Goal: Find specific page/section: Find specific page/section

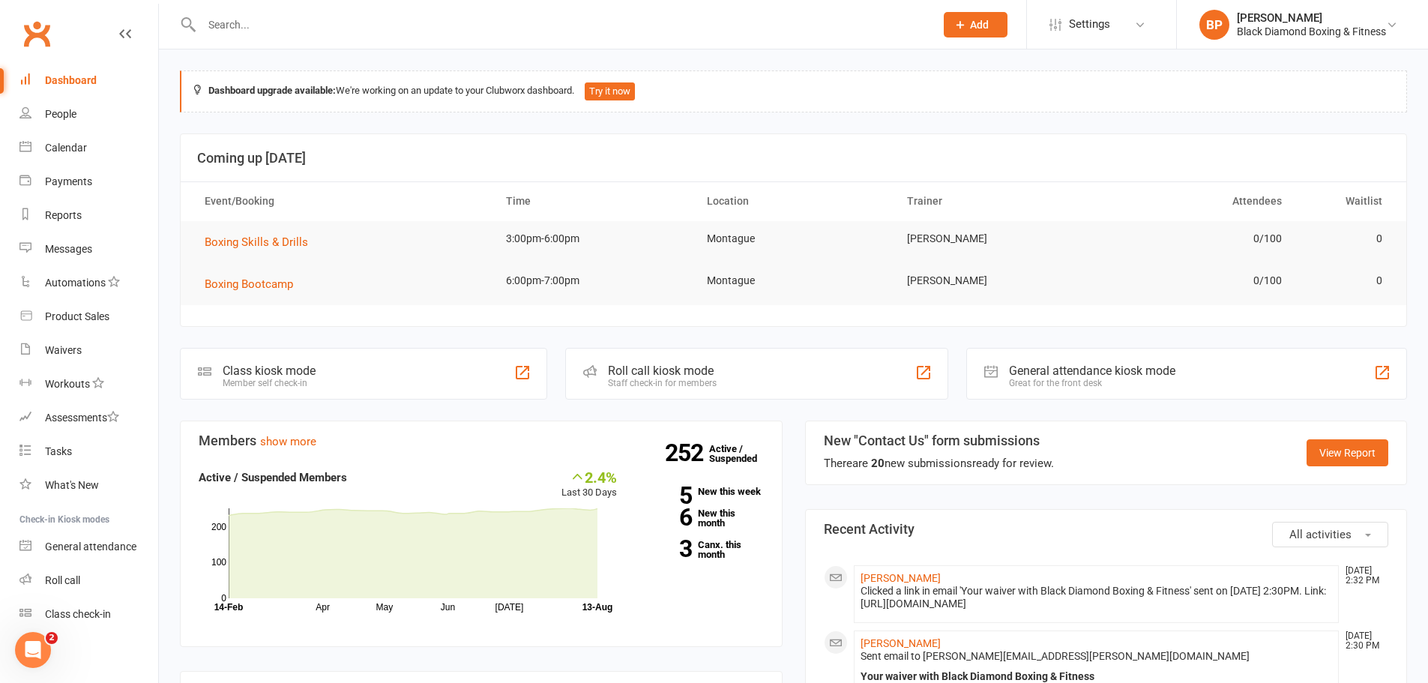
click at [349, 24] on input "text" at bounding box center [560, 24] width 727 height 21
click at [229, 20] on input "text" at bounding box center [560, 24] width 727 height 21
click at [643, 33] on input "text" at bounding box center [560, 24] width 727 height 21
type input "[PERSON_NAME]"
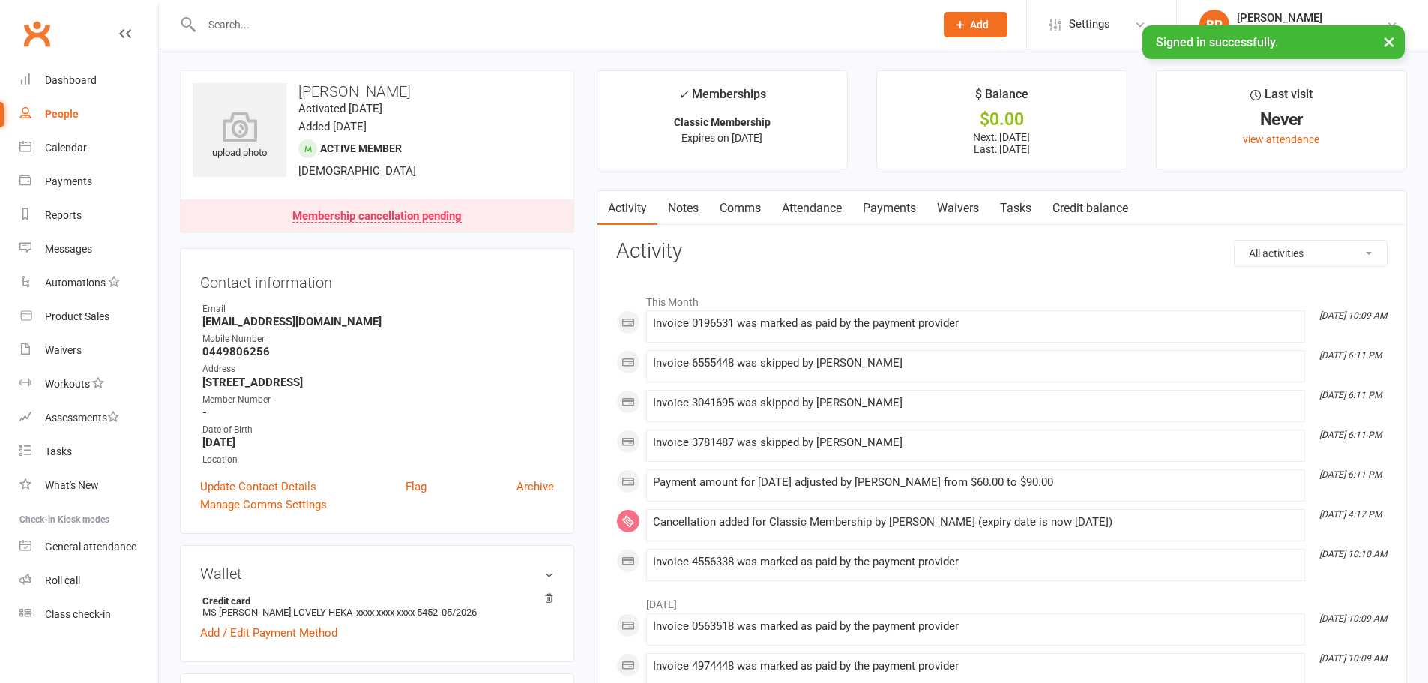
click at [332, 25] on input "text" at bounding box center [560, 24] width 727 height 21
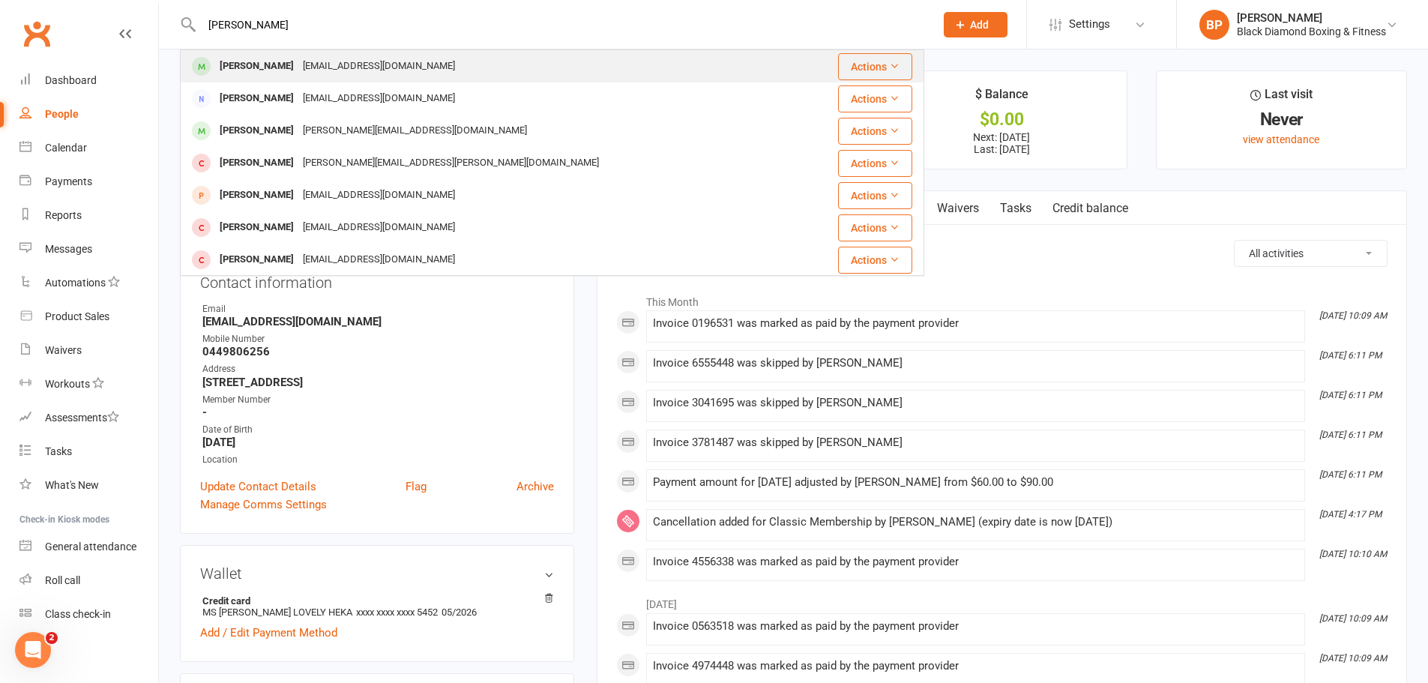
type input "[PERSON_NAME]"
click at [358, 71] on div "[EMAIL_ADDRESS][DOMAIN_NAME]" at bounding box center [378, 66] width 161 height 22
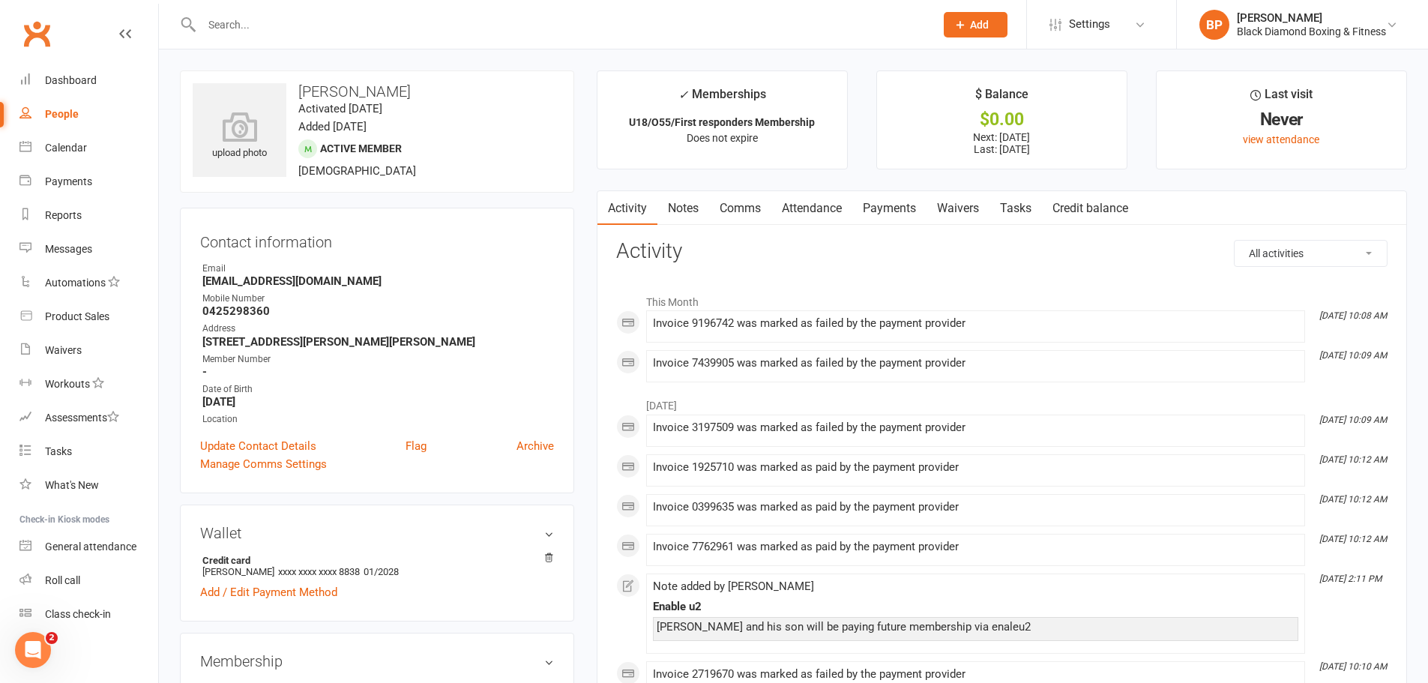
click at [880, 208] on link "Payments" at bounding box center [889, 208] width 74 height 34
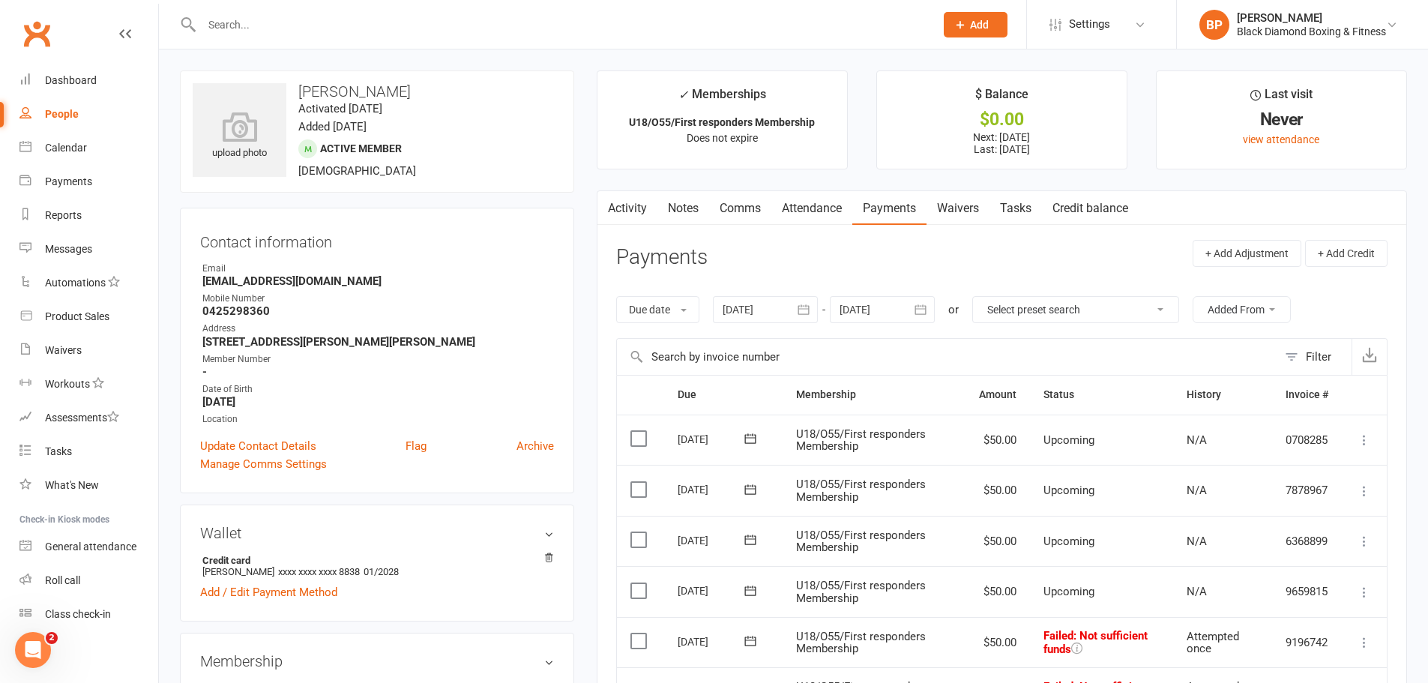
click at [686, 207] on link "Notes" at bounding box center [684, 208] width 52 height 34
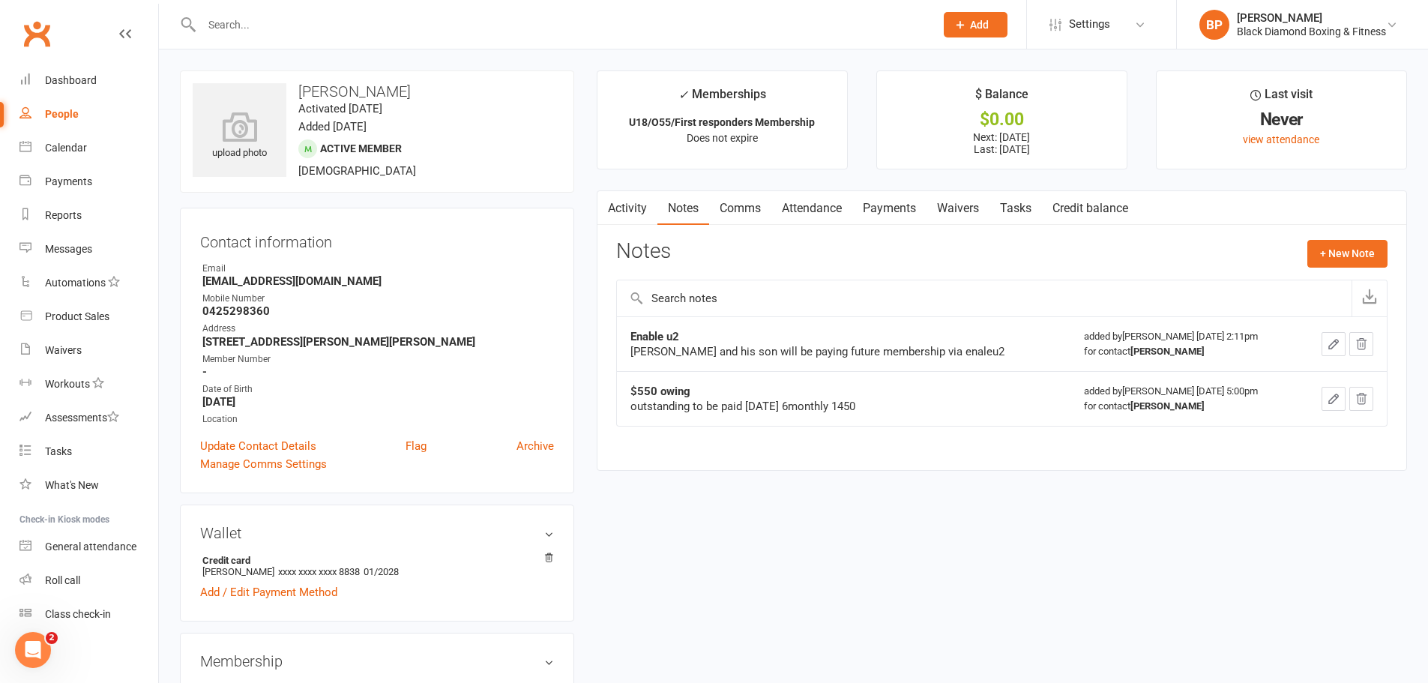
click at [899, 212] on link "Payments" at bounding box center [889, 208] width 74 height 34
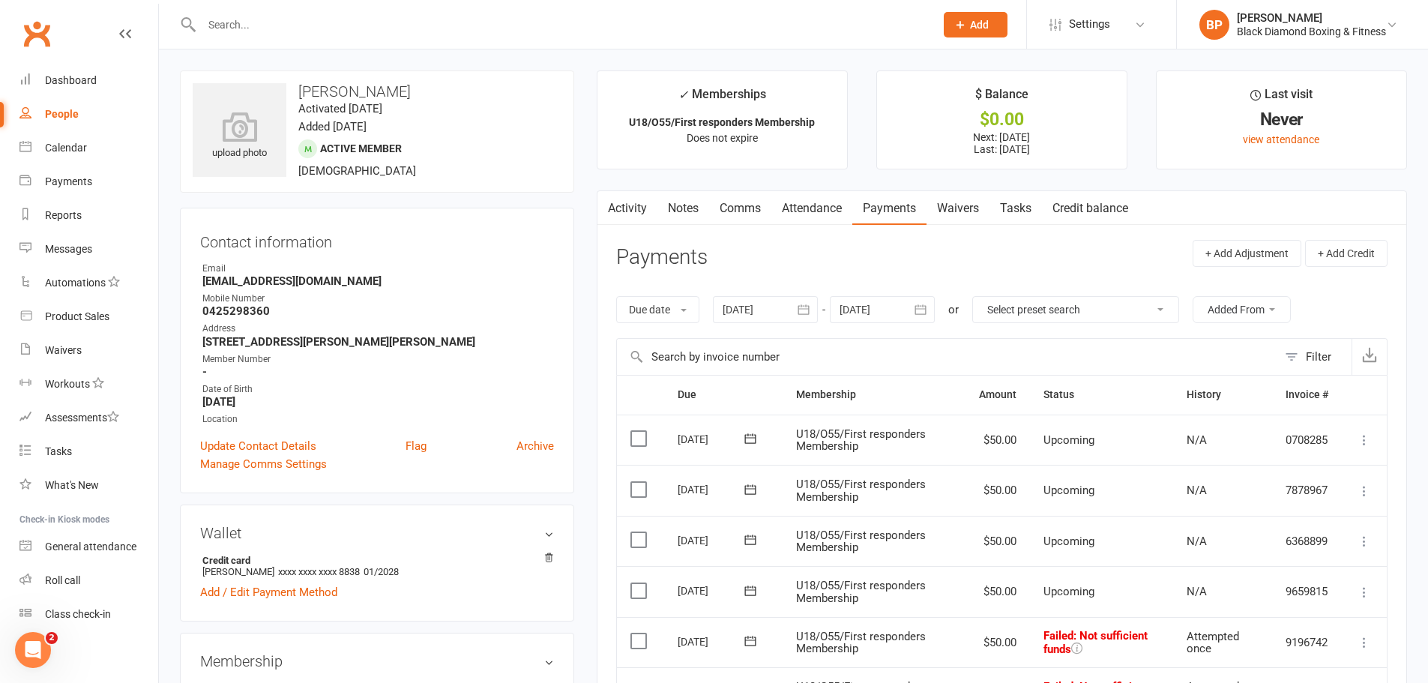
click at [803, 310] on icon "button" at bounding box center [803, 309] width 15 height 15
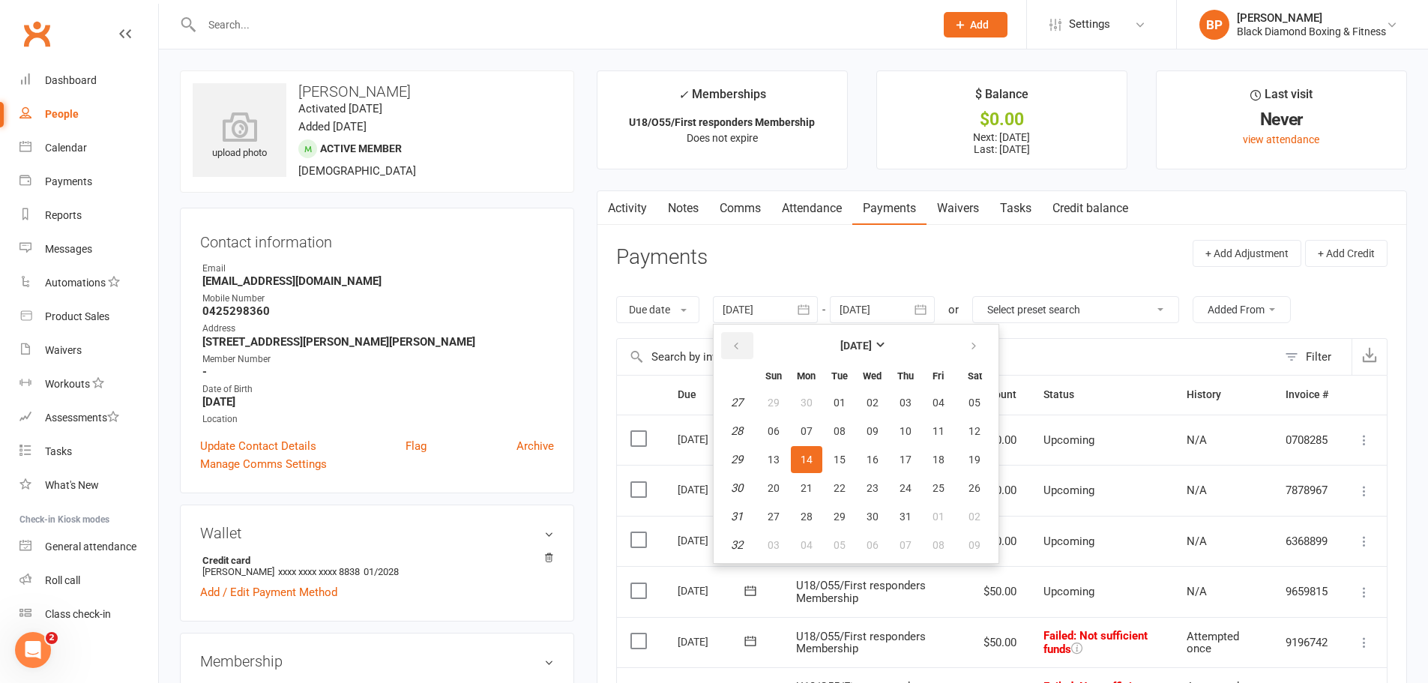
click at [739, 336] on button "button" at bounding box center [737, 345] width 32 height 27
click at [752, 345] on button "button" at bounding box center [737, 345] width 32 height 27
click at [807, 457] on span "12" at bounding box center [807, 460] width 12 height 12
type input "[DATE]"
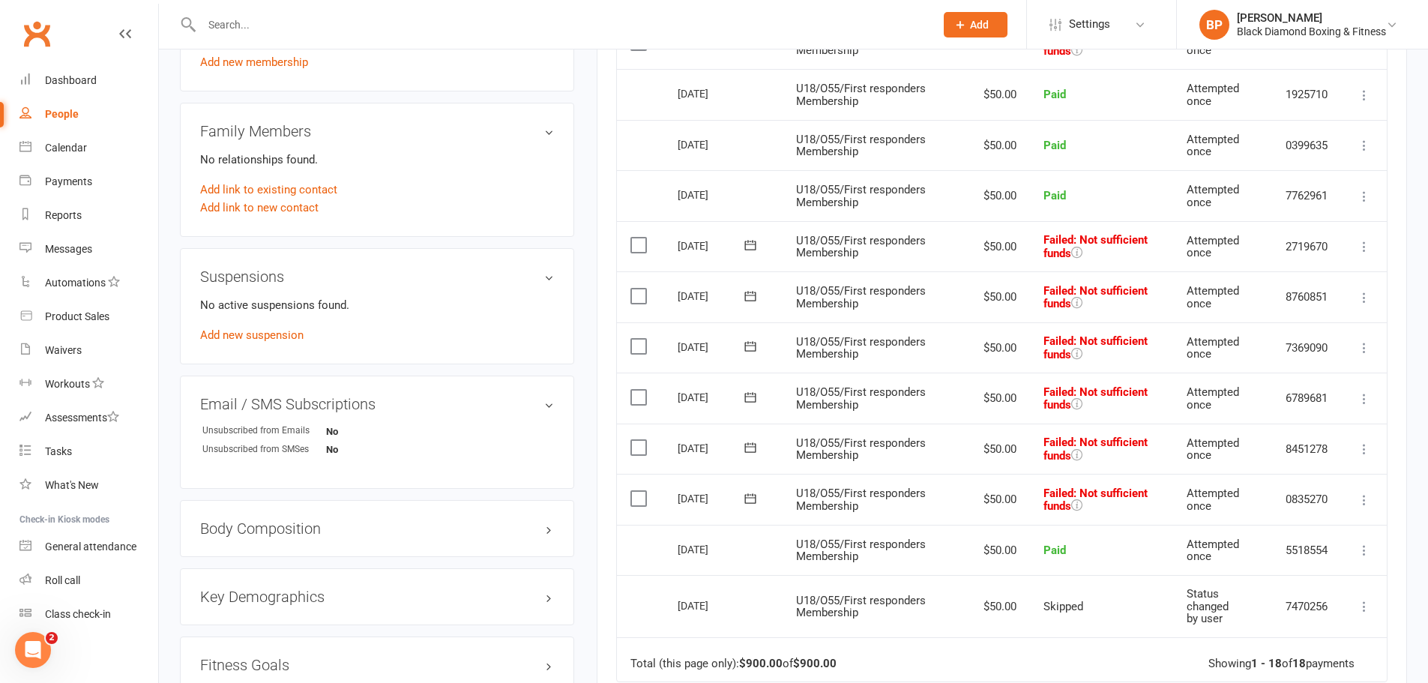
scroll to position [675, 0]
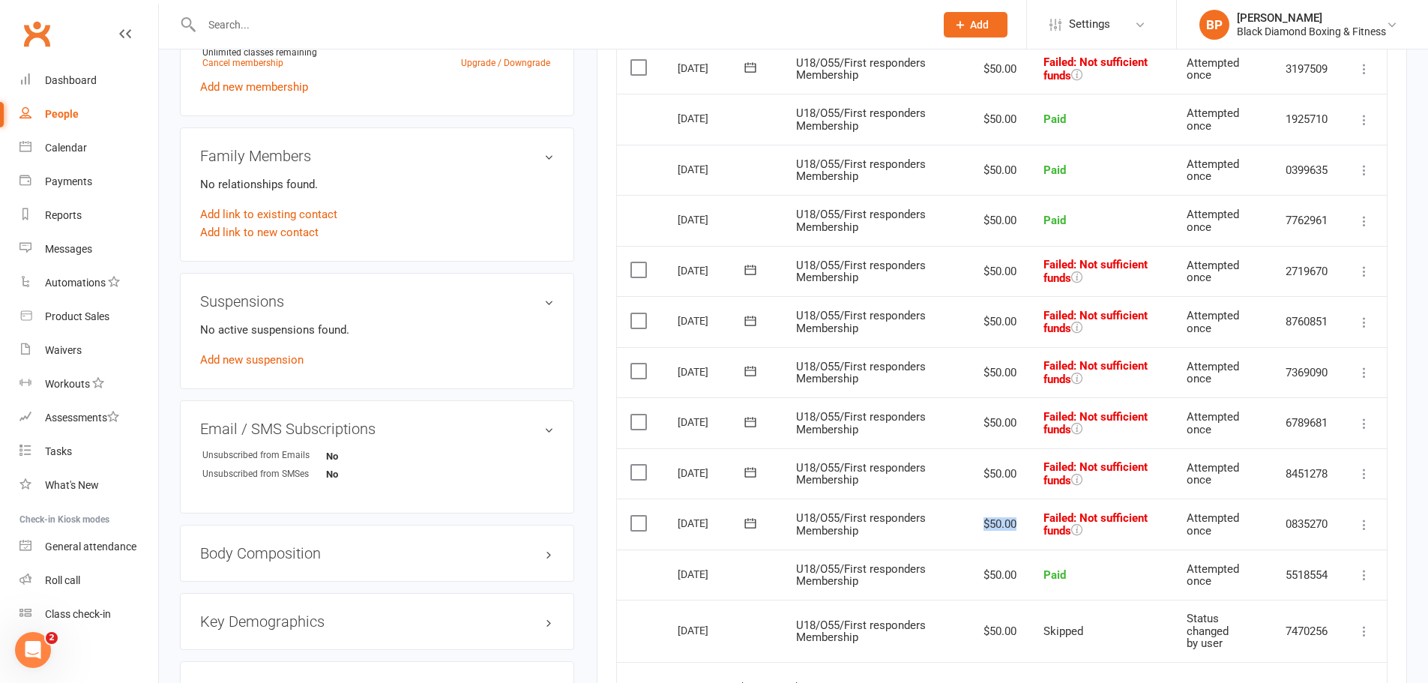
drag, startPoint x: 1017, startPoint y: 522, endPoint x: 977, endPoint y: 511, distance: 42.0
click at [977, 511] on td "$50.00" at bounding box center [998, 524] width 64 height 51
drag, startPoint x: 1014, startPoint y: 472, endPoint x: 969, endPoint y: 470, distance: 45.0
click at [975, 472] on td "$50.00" at bounding box center [998, 473] width 64 height 51
drag, startPoint x: 1005, startPoint y: 423, endPoint x: 993, endPoint y: 400, distance: 25.1
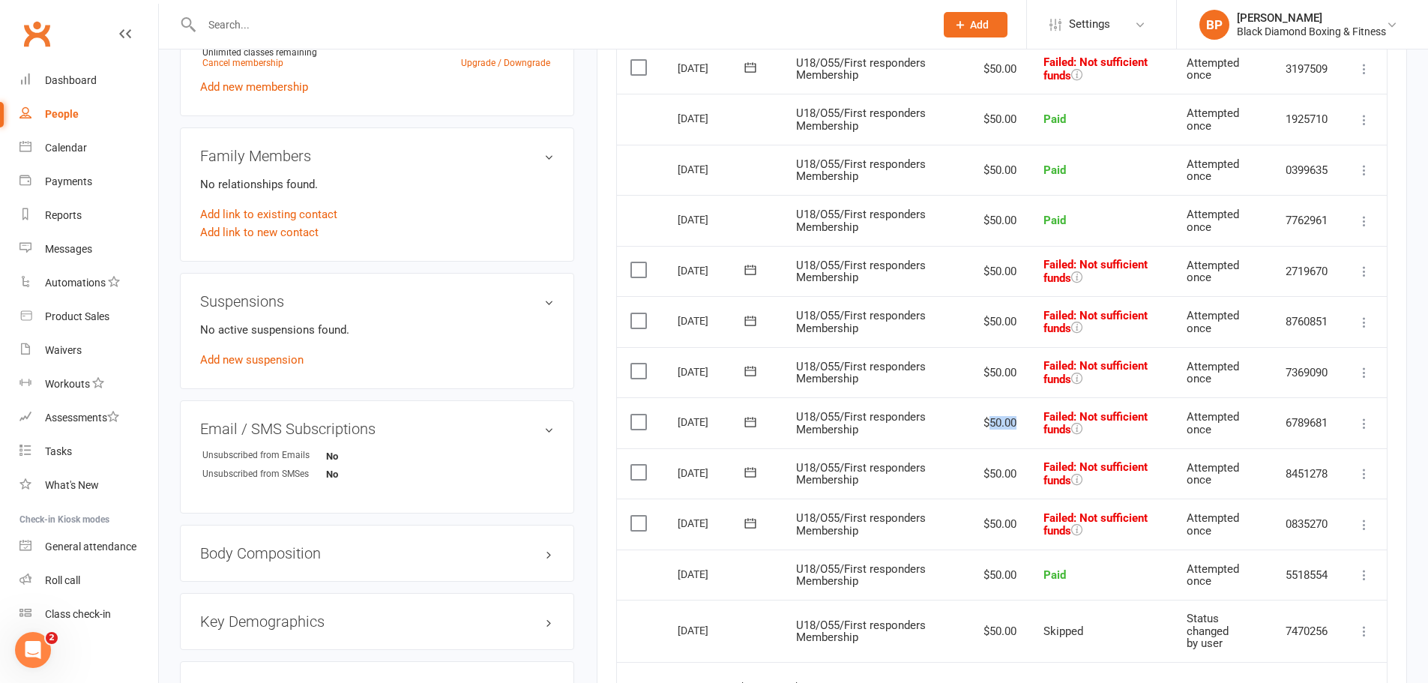
click at [981, 420] on td "$50.00" at bounding box center [998, 422] width 64 height 51
drag, startPoint x: 997, startPoint y: 369, endPoint x: 990, endPoint y: 364, distance: 8.7
click at [993, 367] on td "$50.00" at bounding box center [998, 372] width 64 height 51
drag, startPoint x: 1012, startPoint y: 322, endPoint x: 1002, endPoint y: 307, distance: 18.3
click at [990, 319] on td "$50.00" at bounding box center [998, 321] width 64 height 51
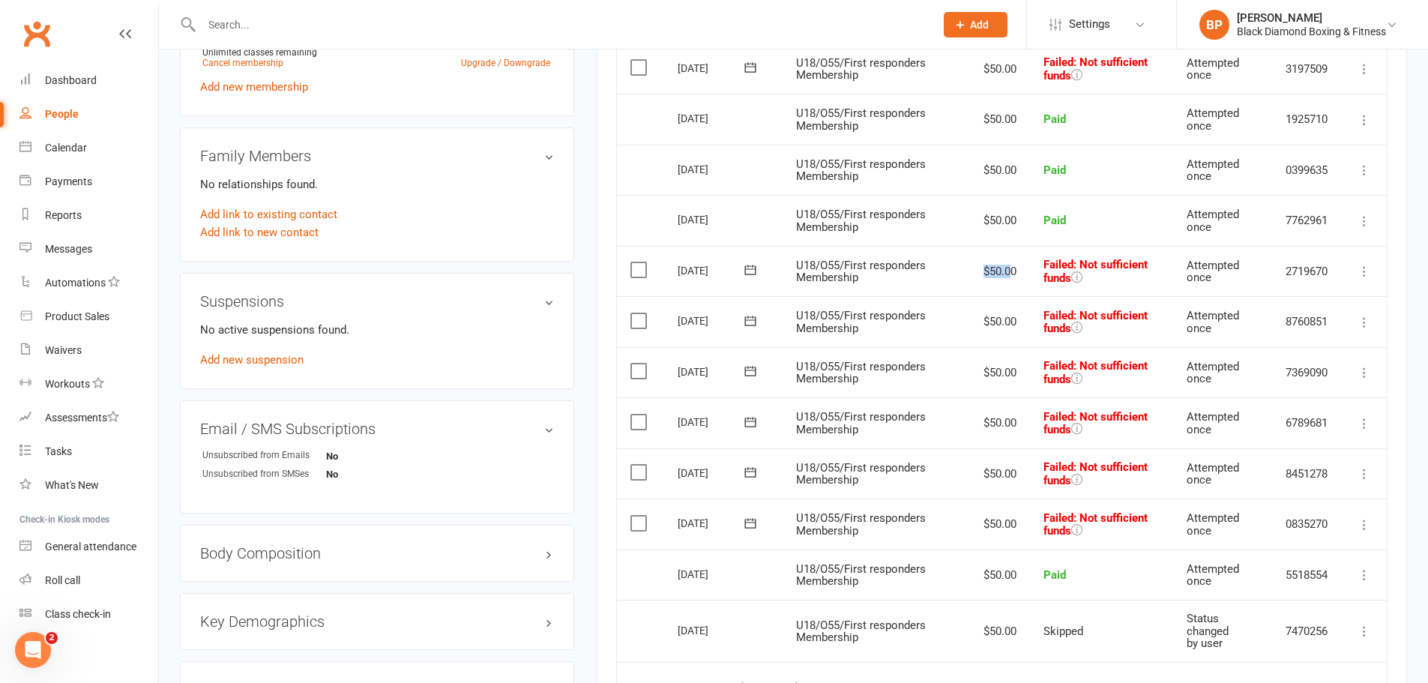
drag, startPoint x: 1007, startPoint y: 266, endPoint x: 978, endPoint y: 266, distance: 28.5
click at [978, 266] on td "$50.00" at bounding box center [998, 271] width 64 height 51
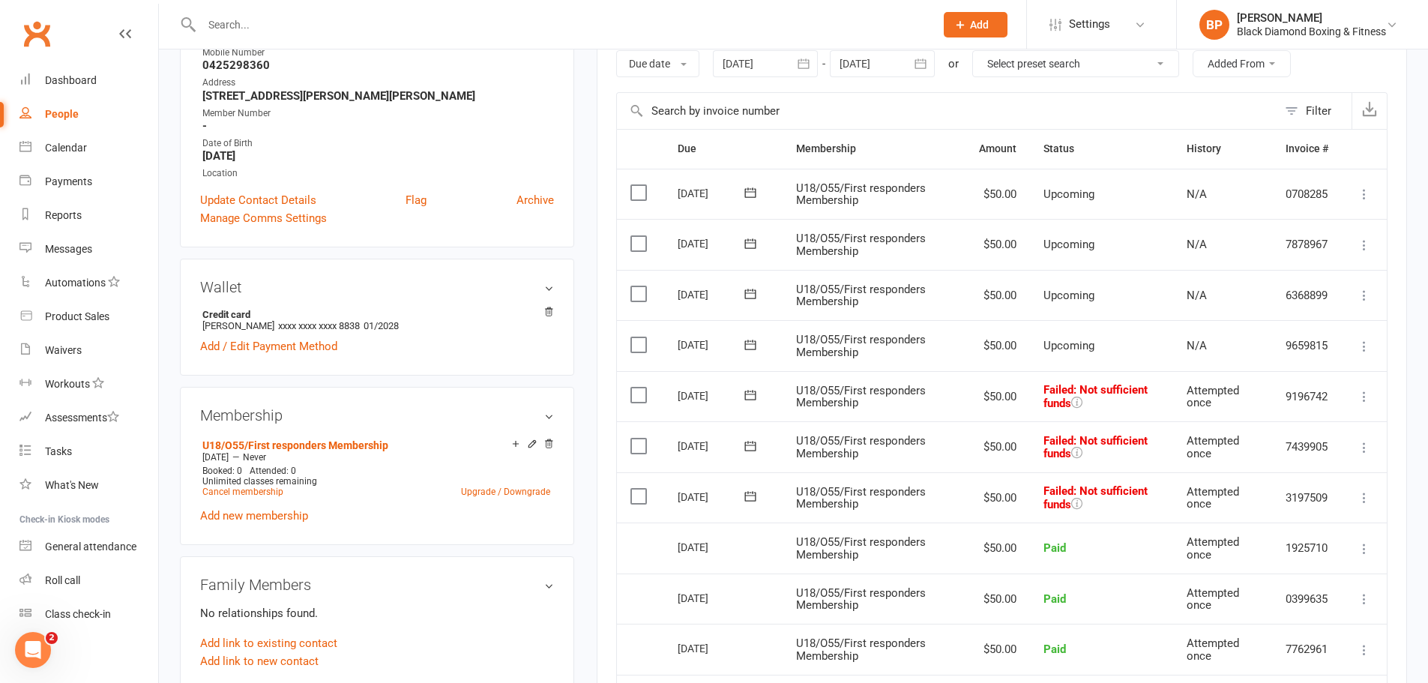
scroll to position [75, 0]
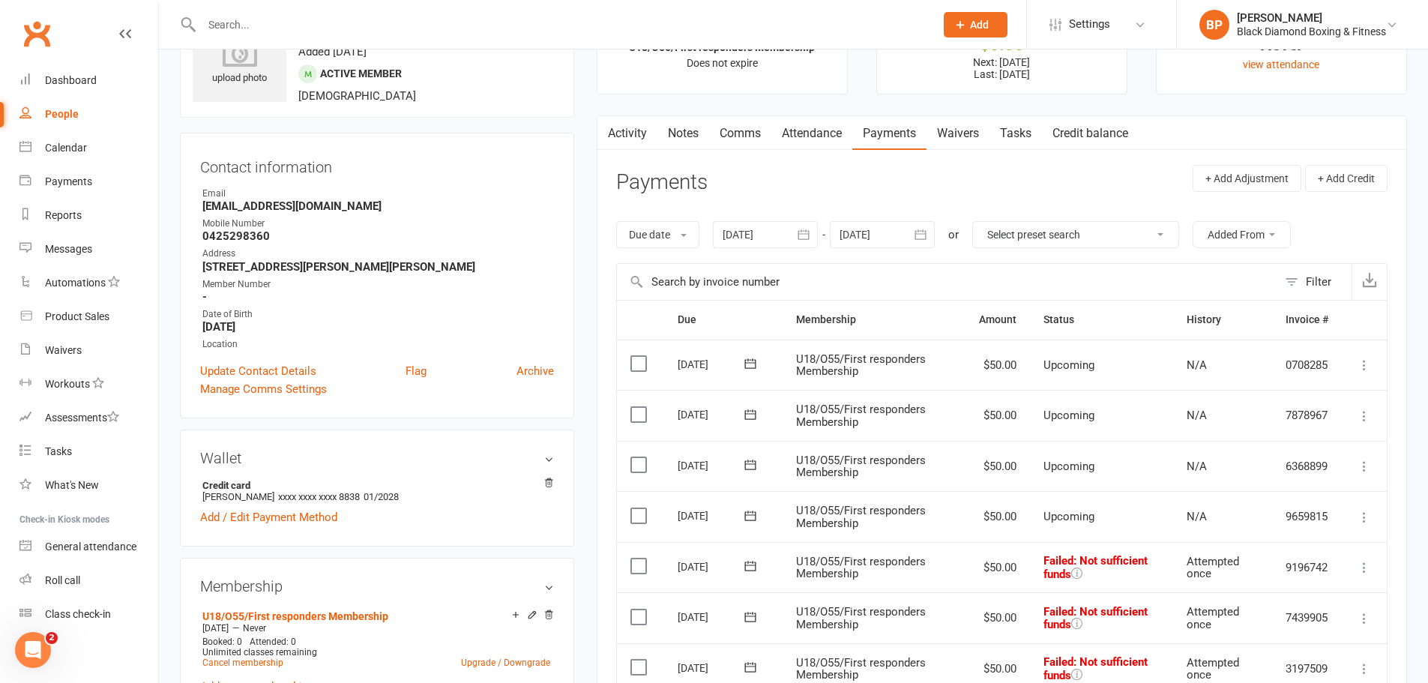
click at [677, 127] on link "Notes" at bounding box center [684, 133] width 52 height 34
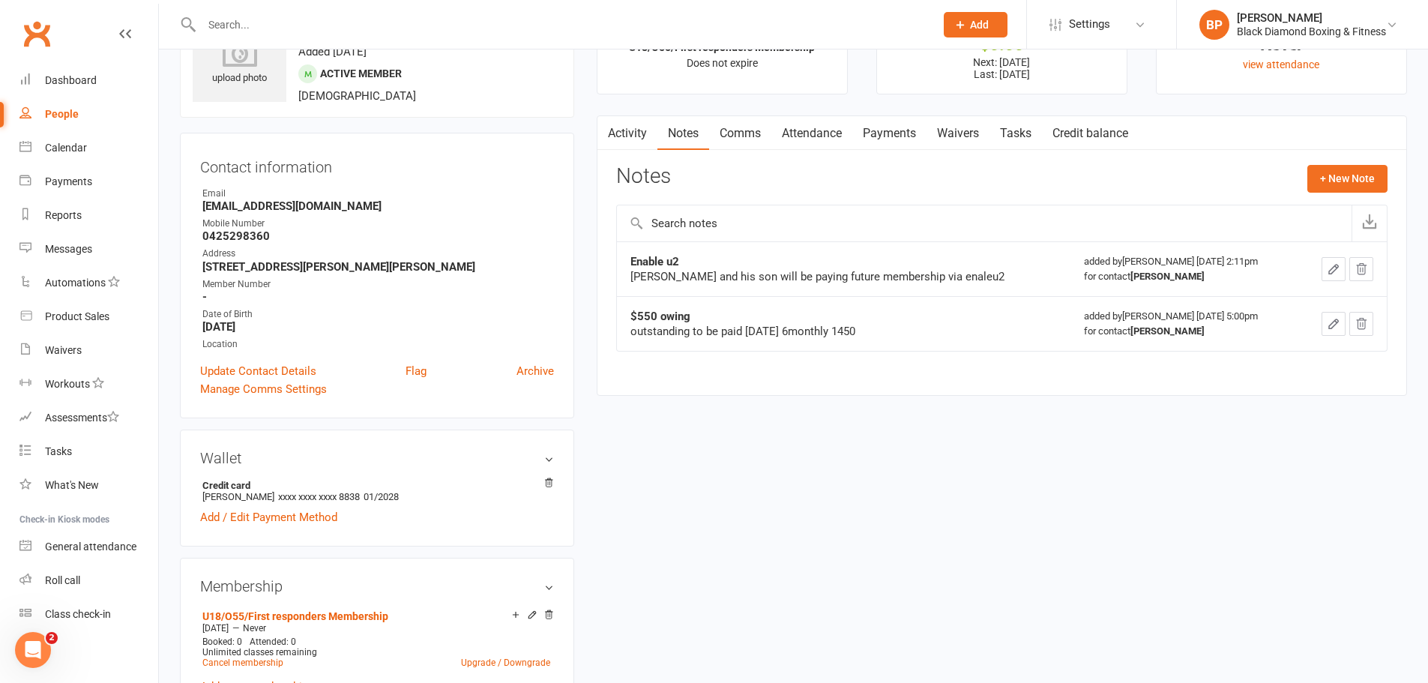
click at [880, 128] on link "Payments" at bounding box center [889, 133] width 74 height 34
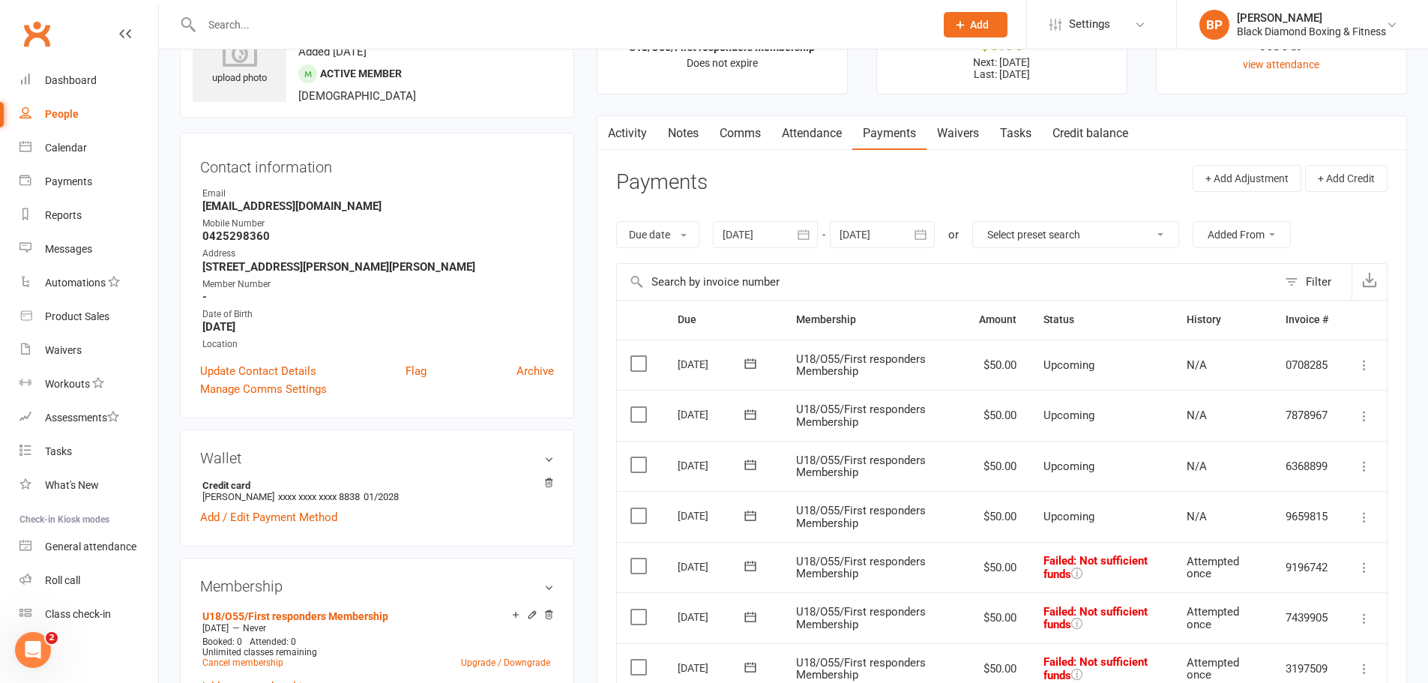
click at [816, 230] on button "button" at bounding box center [804, 234] width 27 height 27
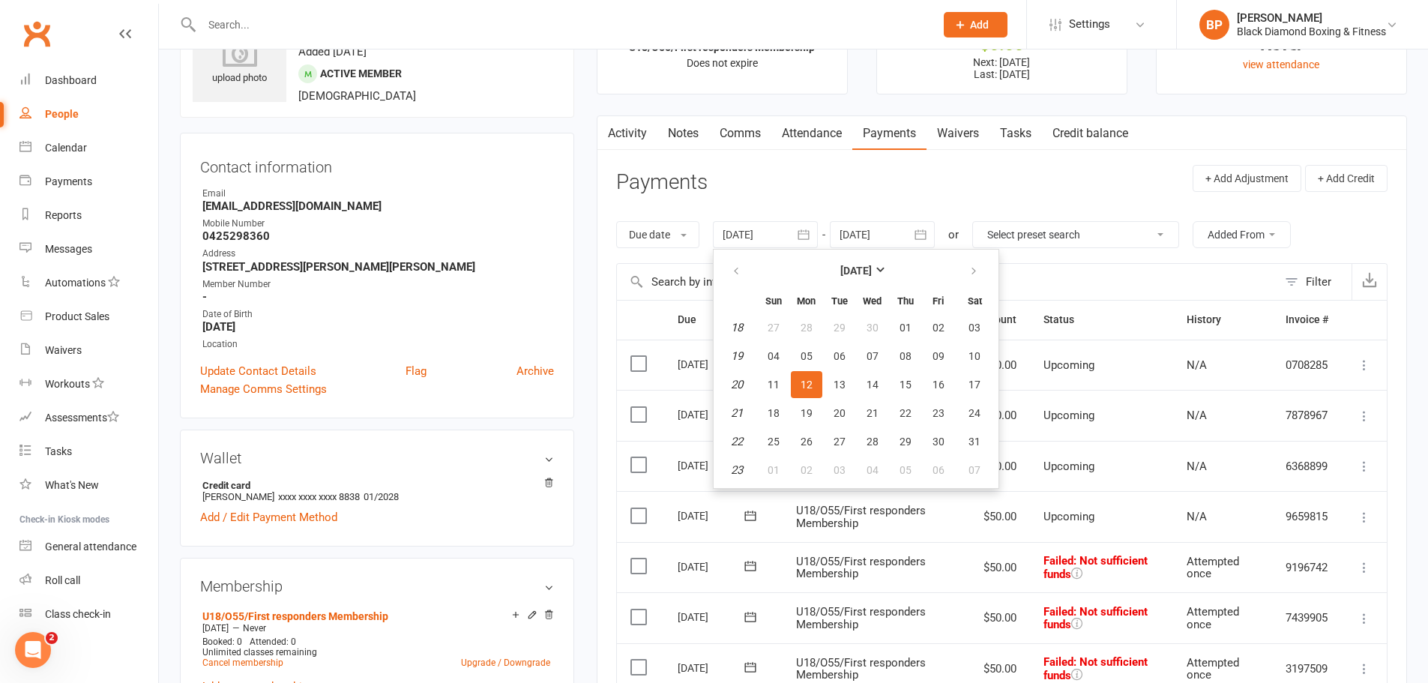
click at [1116, 281] on input "text" at bounding box center [947, 282] width 661 height 36
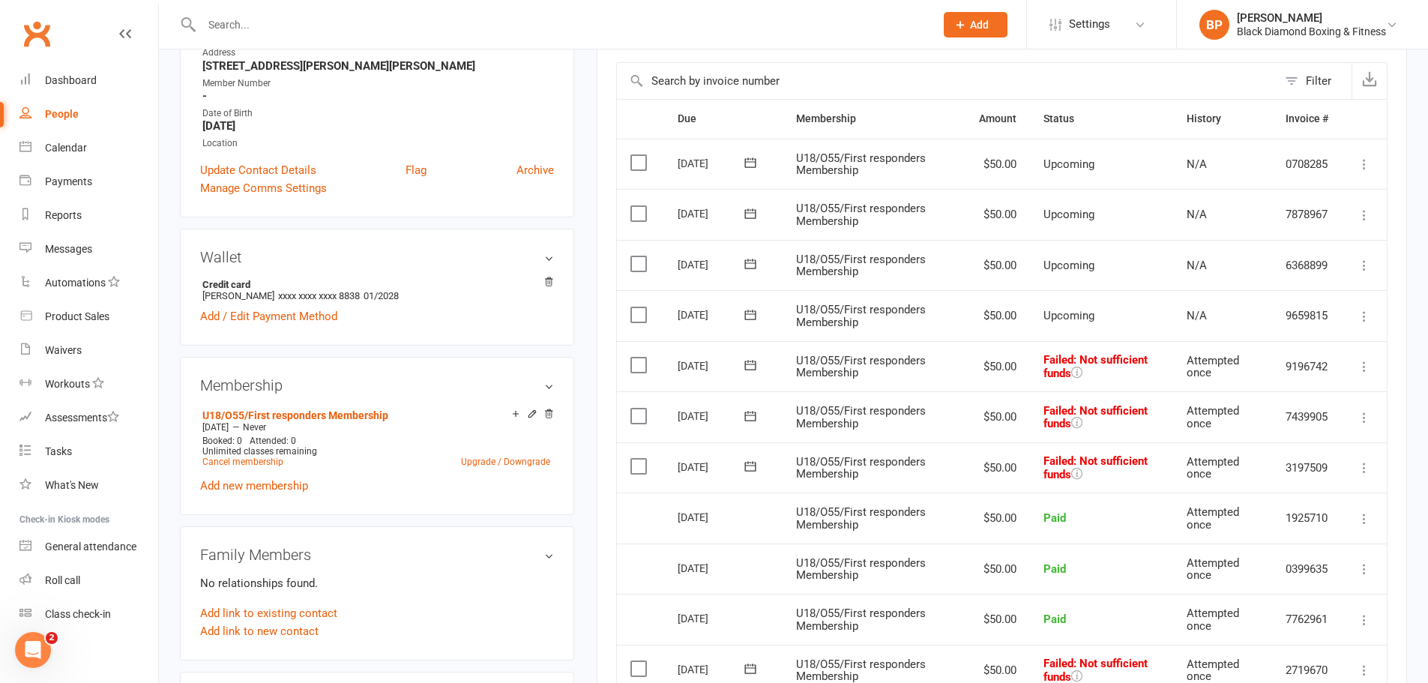
scroll to position [75, 0]
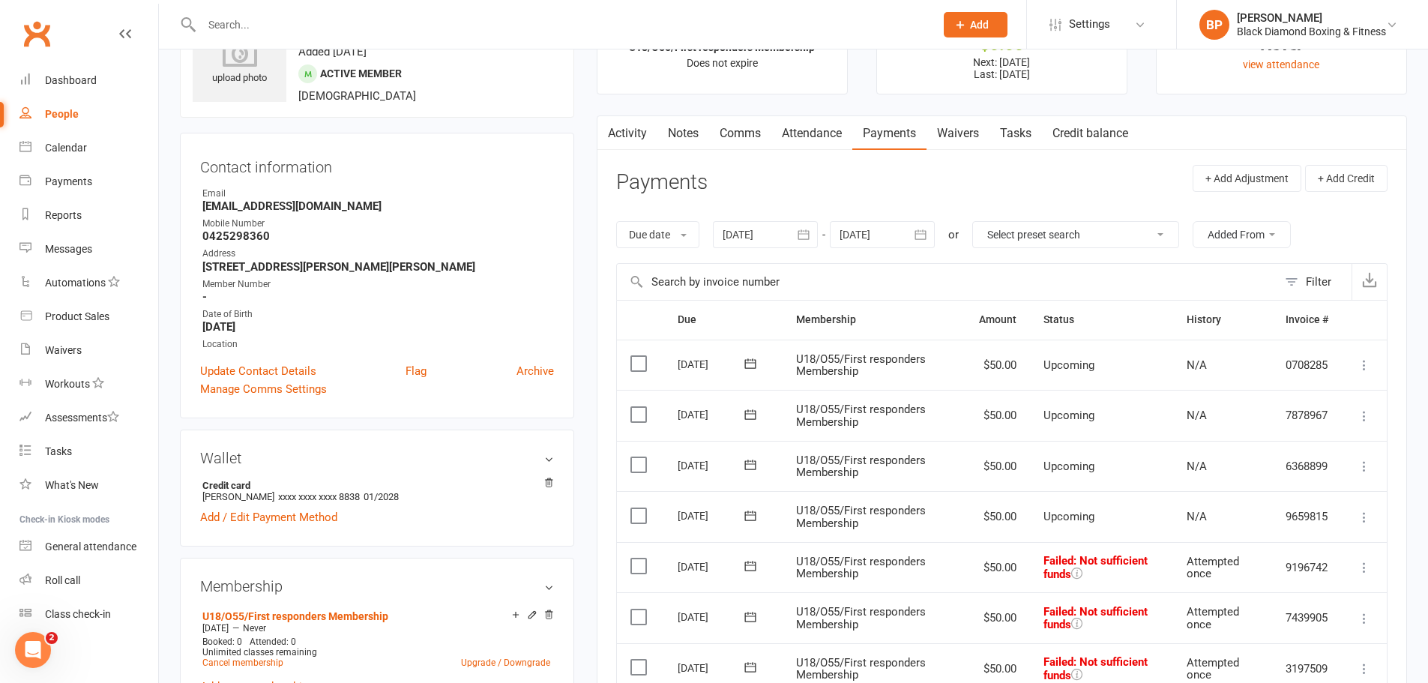
click at [693, 136] on link "Notes" at bounding box center [684, 133] width 52 height 34
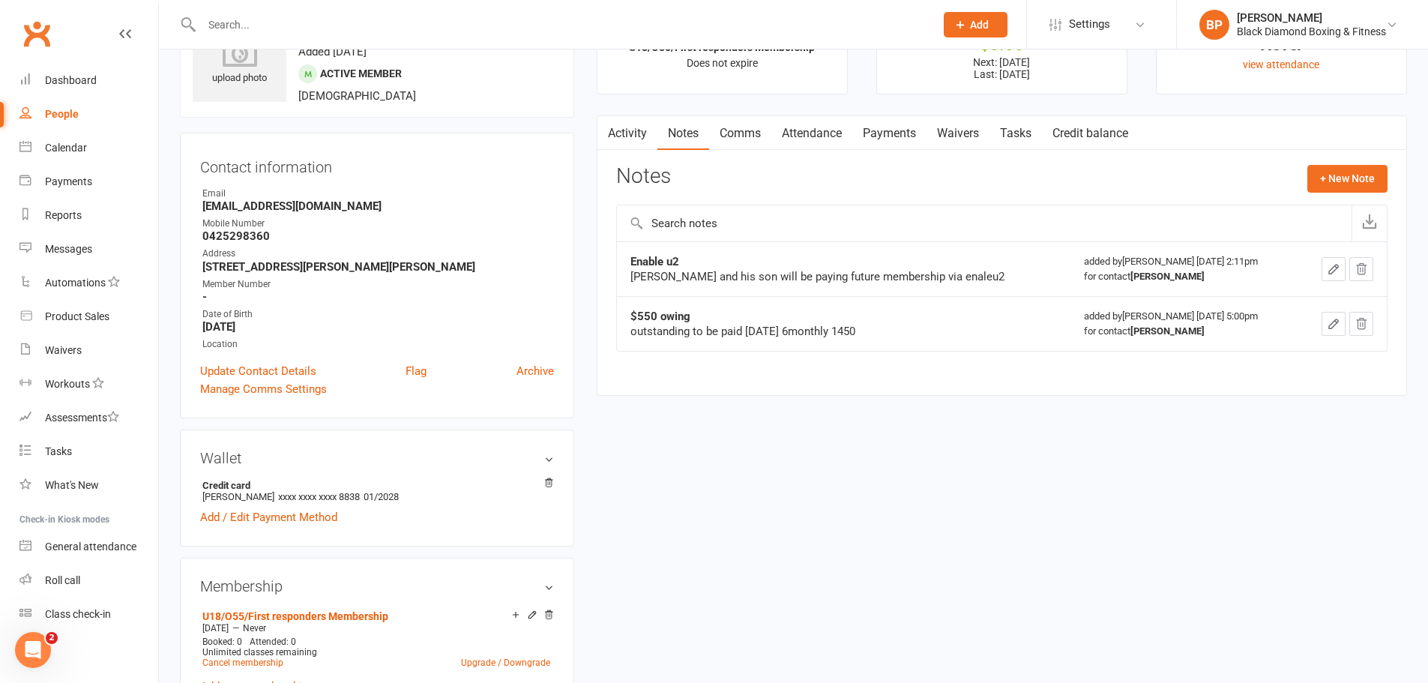
click at [888, 141] on link "Payments" at bounding box center [889, 133] width 74 height 34
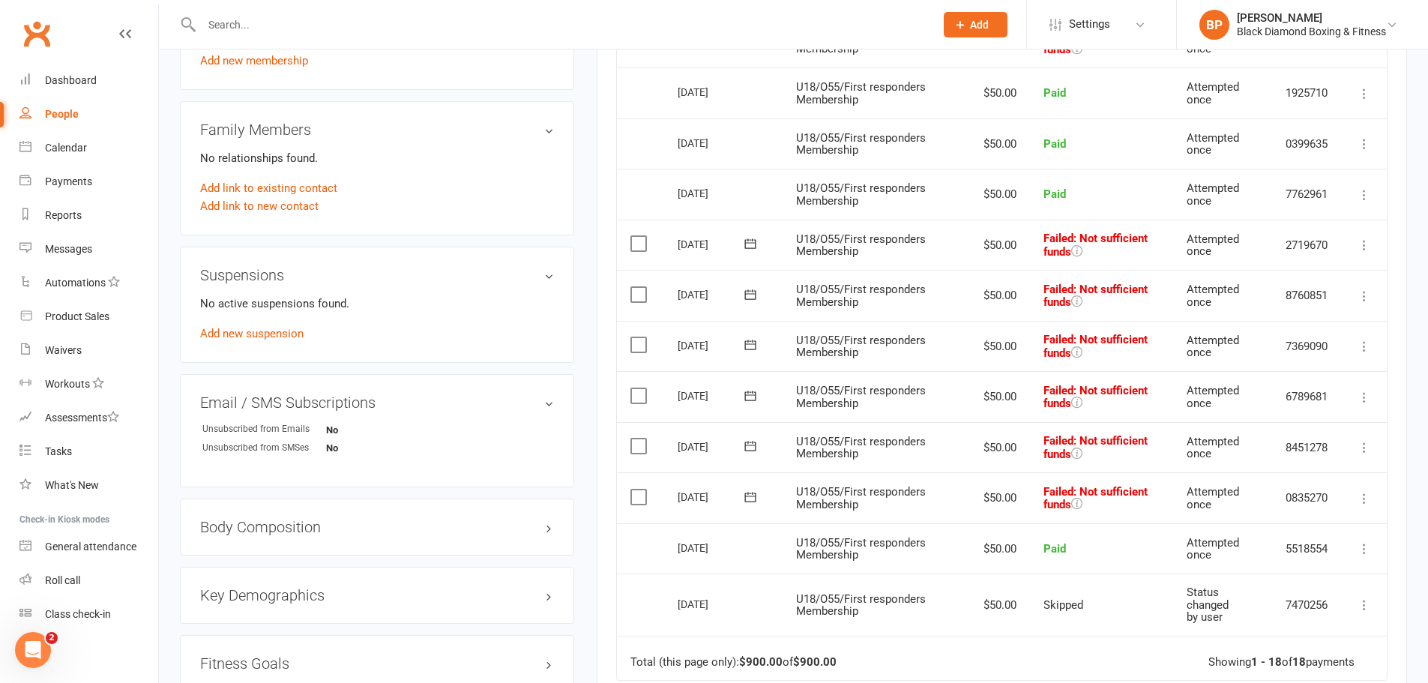
scroll to position [900, 0]
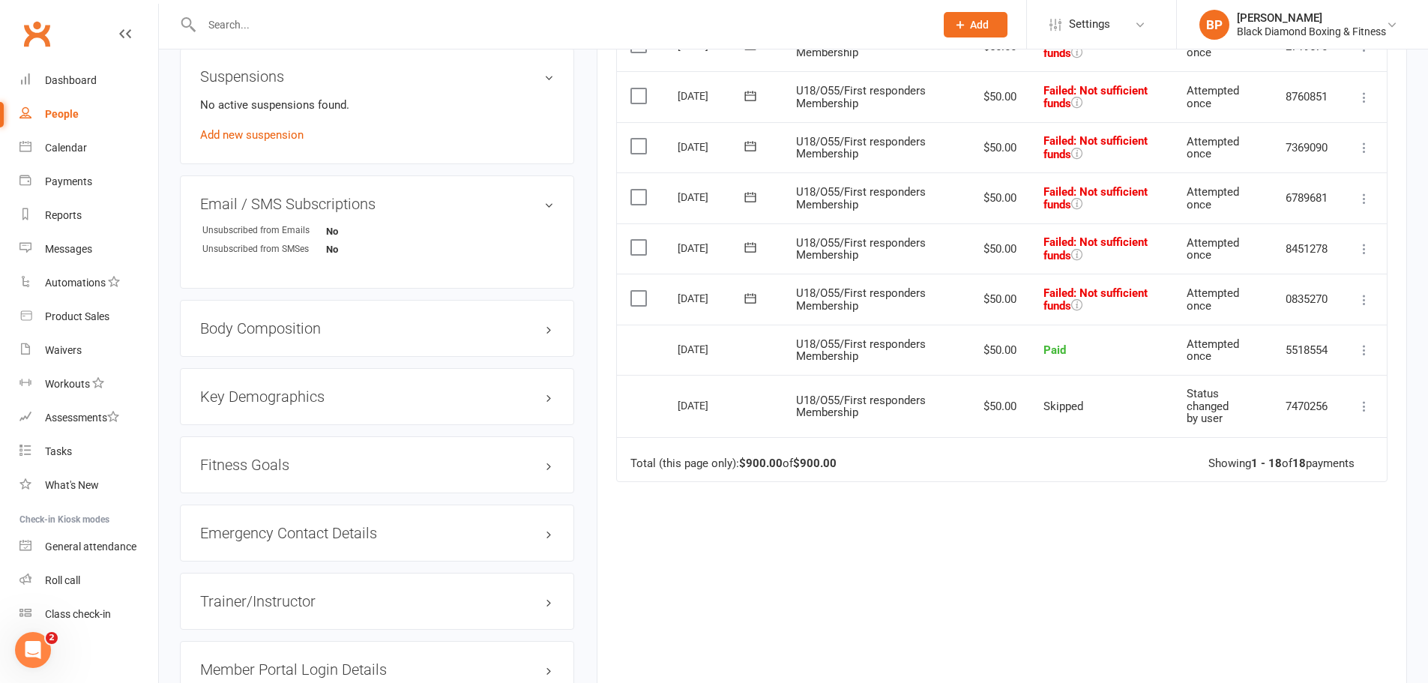
drag, startPoint x: 1020, startPoint y: 298, endPoint x: 956, endPoint y: 292, distance: 64.8
click at [971, 295] on td "$50.00" at bounding box center [998, 299] width 64 height 51
drag, startPoint x: 996, startPoint y: 247, endPoint x: 963, endPoint y: 245, distance: 33.1
click at [970, 246] on td "$50.00" at bounding box center [998, 248] width 64 height 51
drag, startPoint x: 1009, startPoint y: 193, endPoint x: 985, endPoint y: 178, distance: 28.3
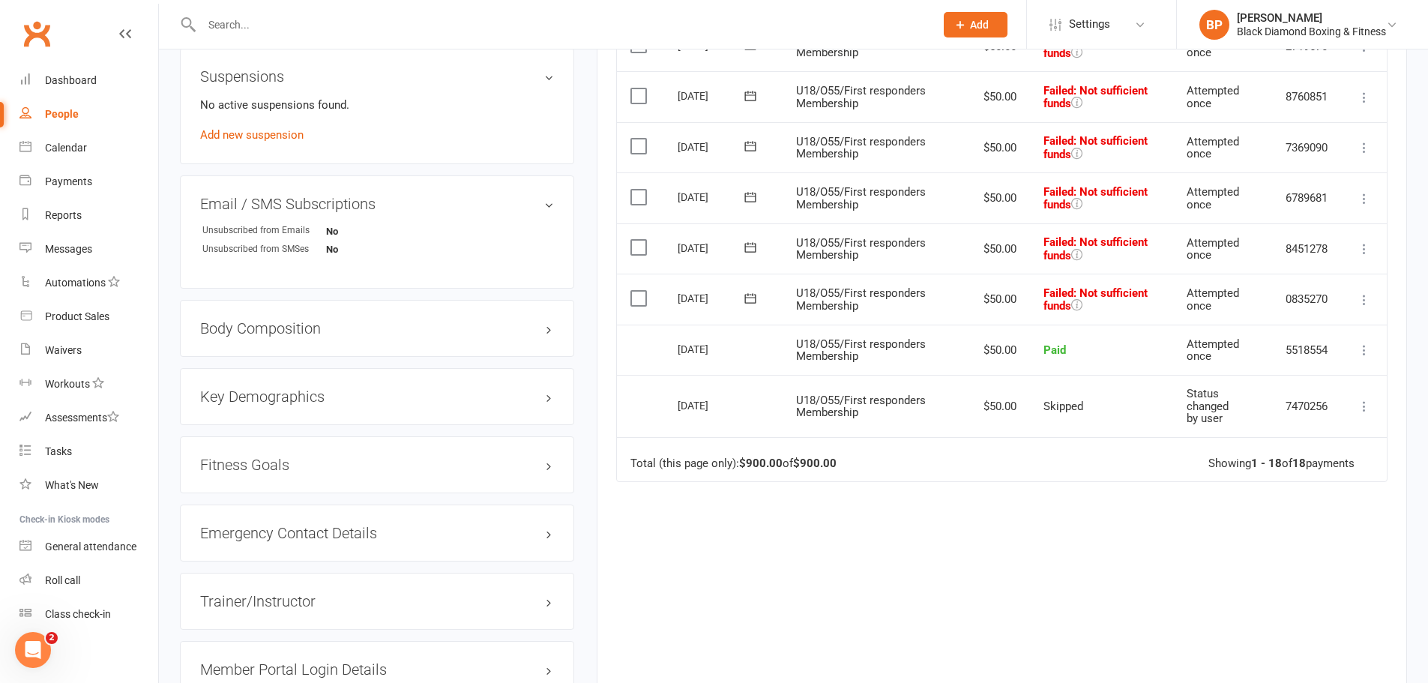
click at [988, 191] on td "$50.00" at bounding box center [998, 197] width 64 height 51
drag, startPoint x: 993, startPoint y: 147, endPoint x: 975, endPoint y: 157, distance: 19.8
click at [978, 147] on td "$50.00" at bounding box center [998, 147] width 64 height 51
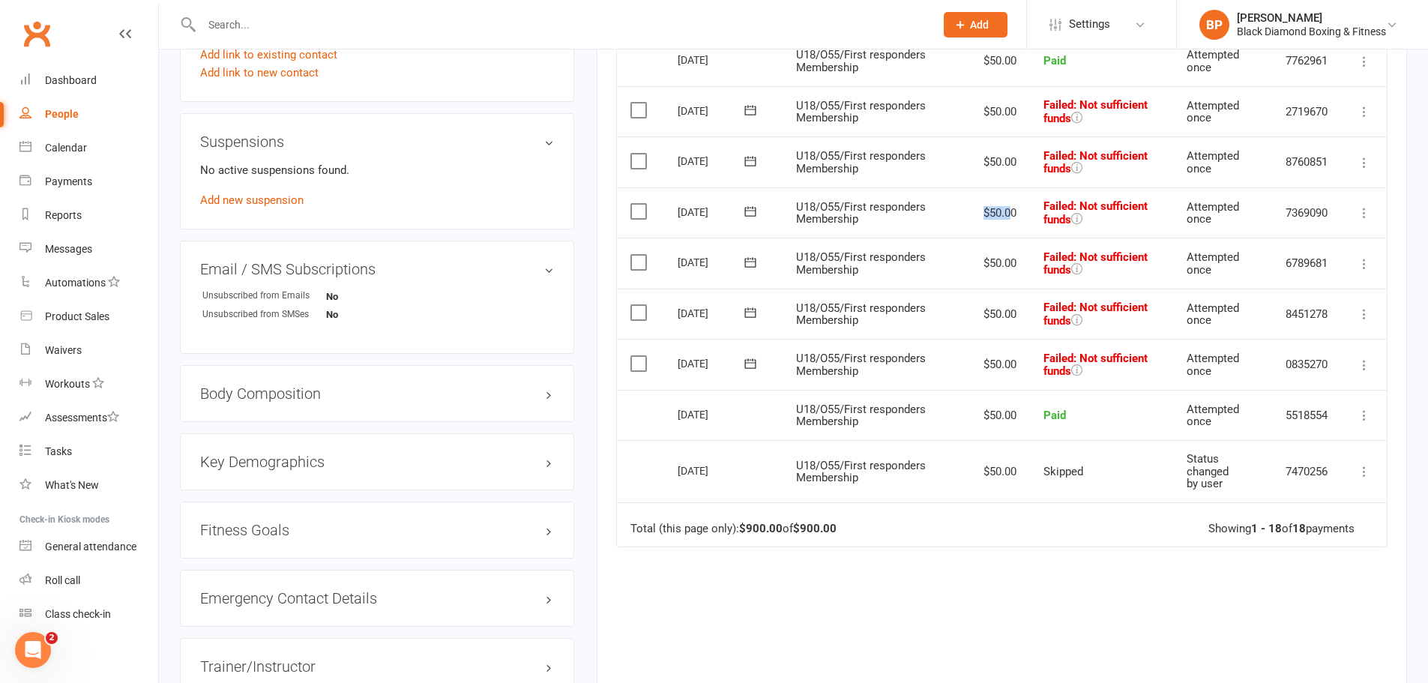
scroll to position [675, 0]
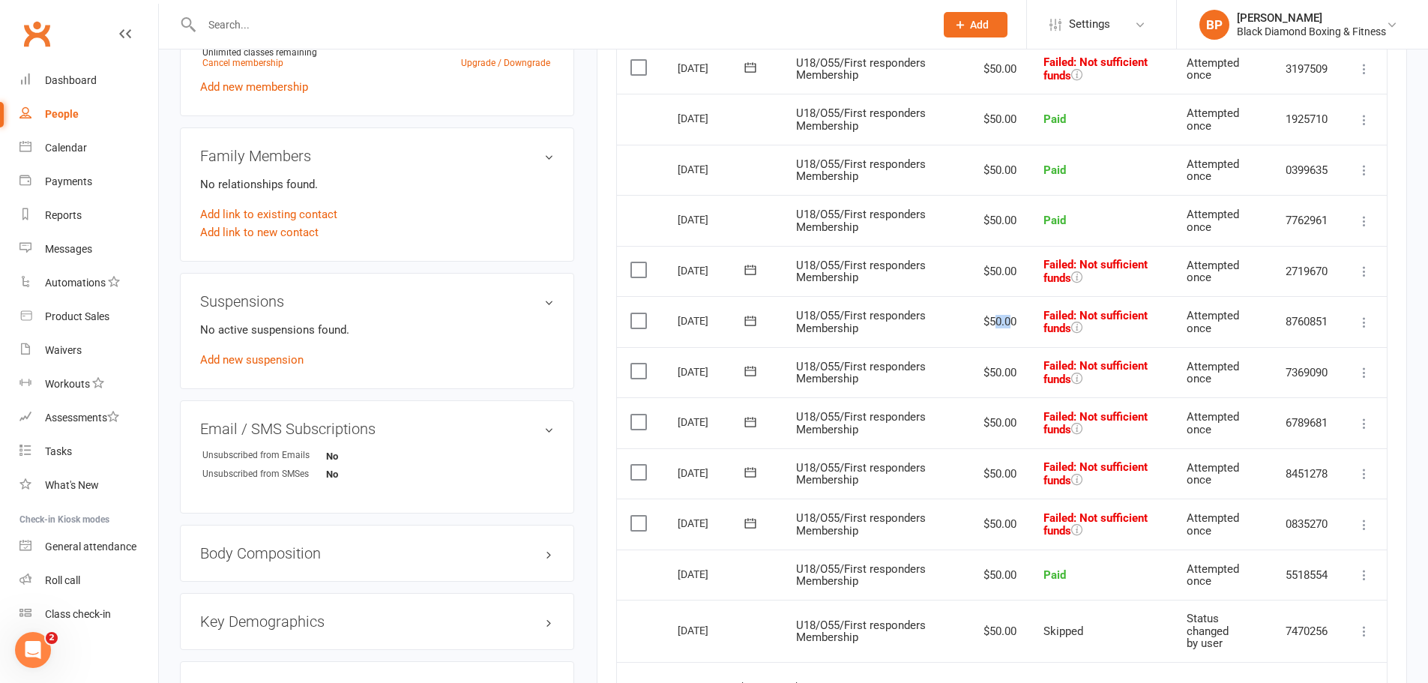
drag, startPoint x: 1003, startPoint y: 316, endPoint x: 994, endPoint y: 266, distance: 50.3
click at [977, 312] on td "$50.00" at bounding box center [998, 321] width 64 height 51
drag, startPoint x: 997, startPoint y: 260, endPoint x: 969, endPoint y: 260, distance: 27.7
click at [975, 260] on td "$50.00" at bounding box center [998, 271] width 64 height 51
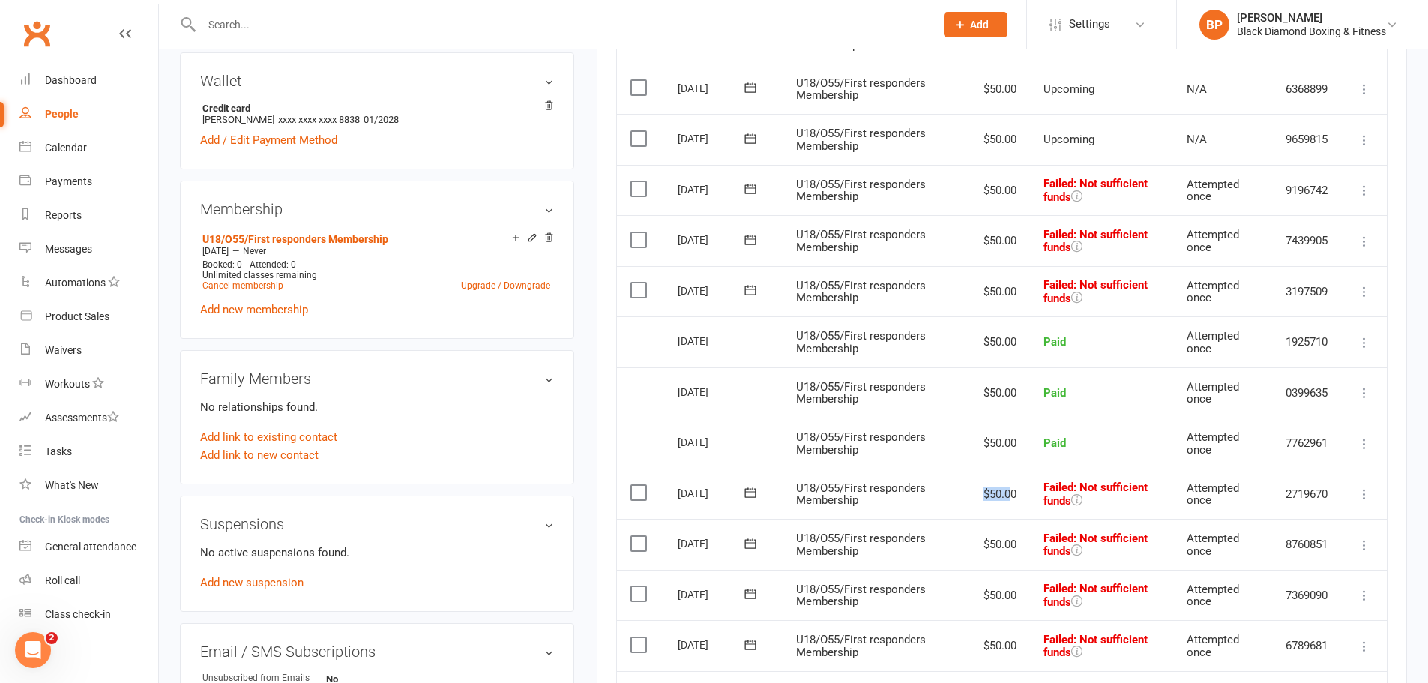
scroll to position [450, 0]
click at [550, 240] on icon at bounding box center [549, 240] width 10 height 10
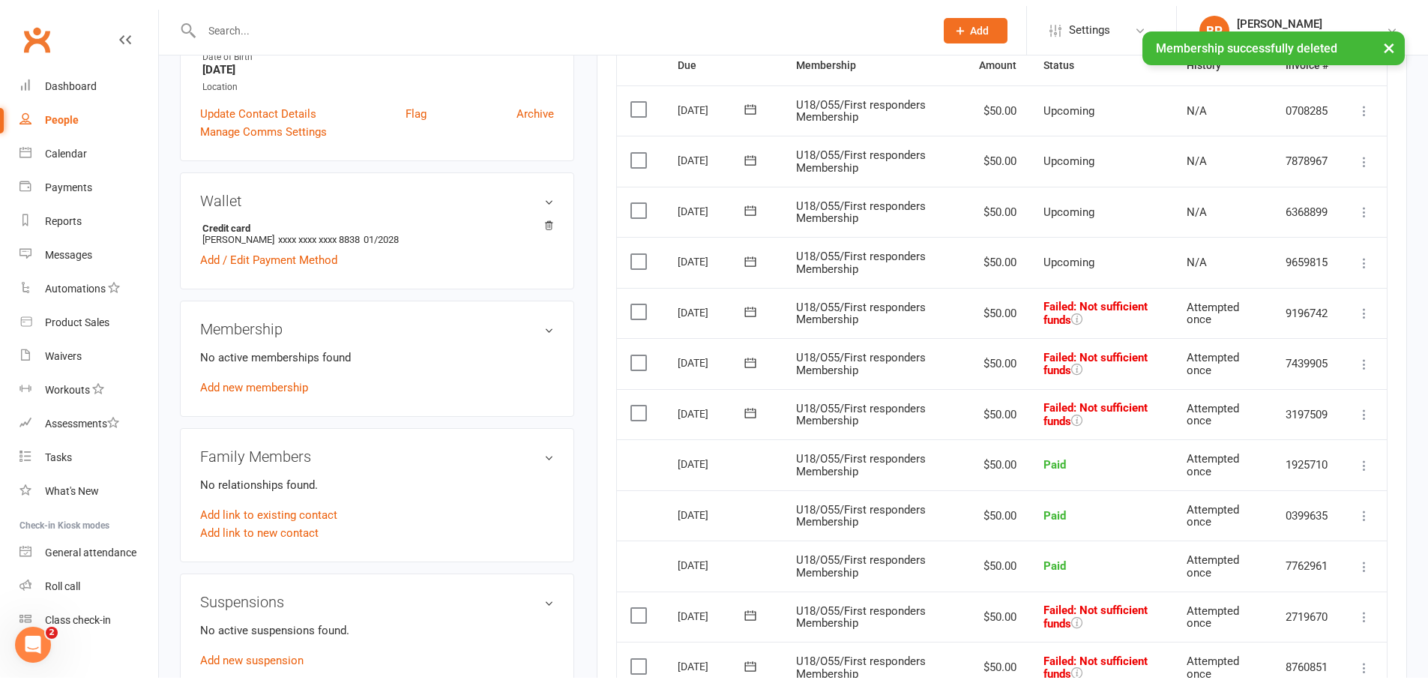
scroll to position [0, 0]
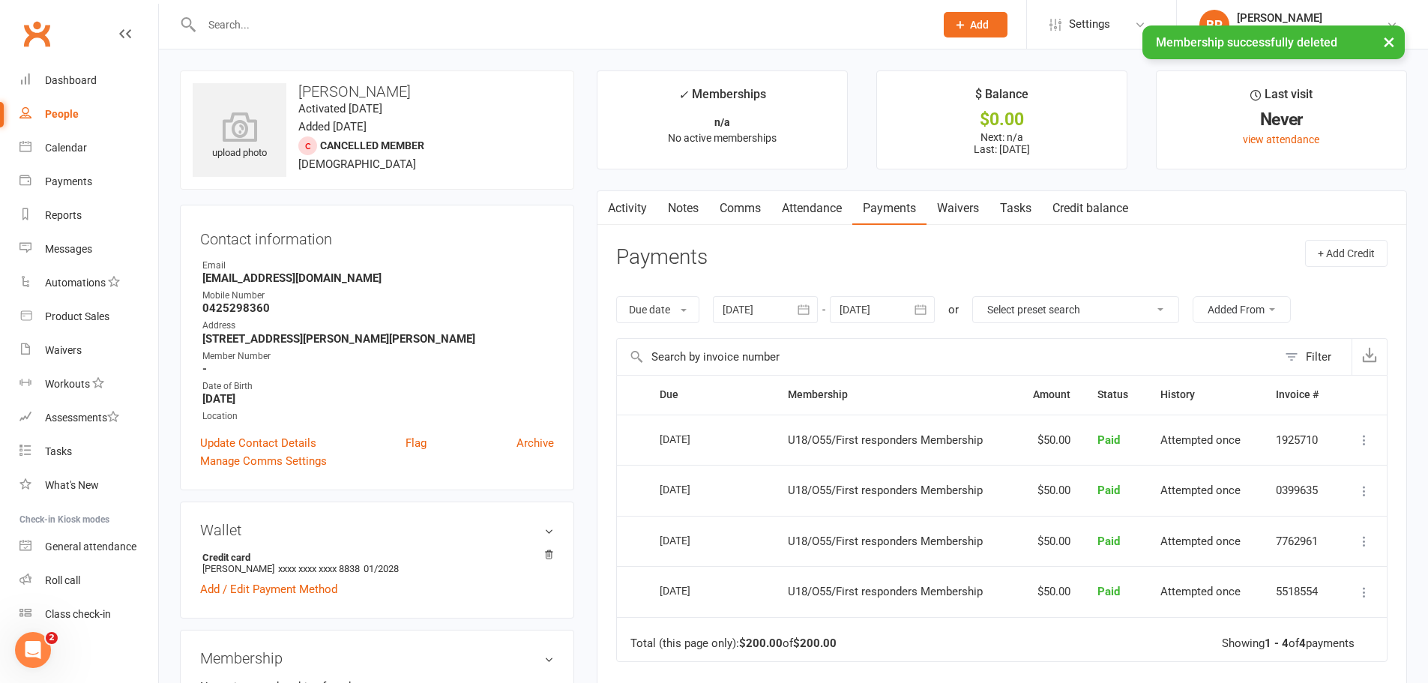
click at [685, 209] on link "Notes" at bounding box center [684, 208] width 52 height 34
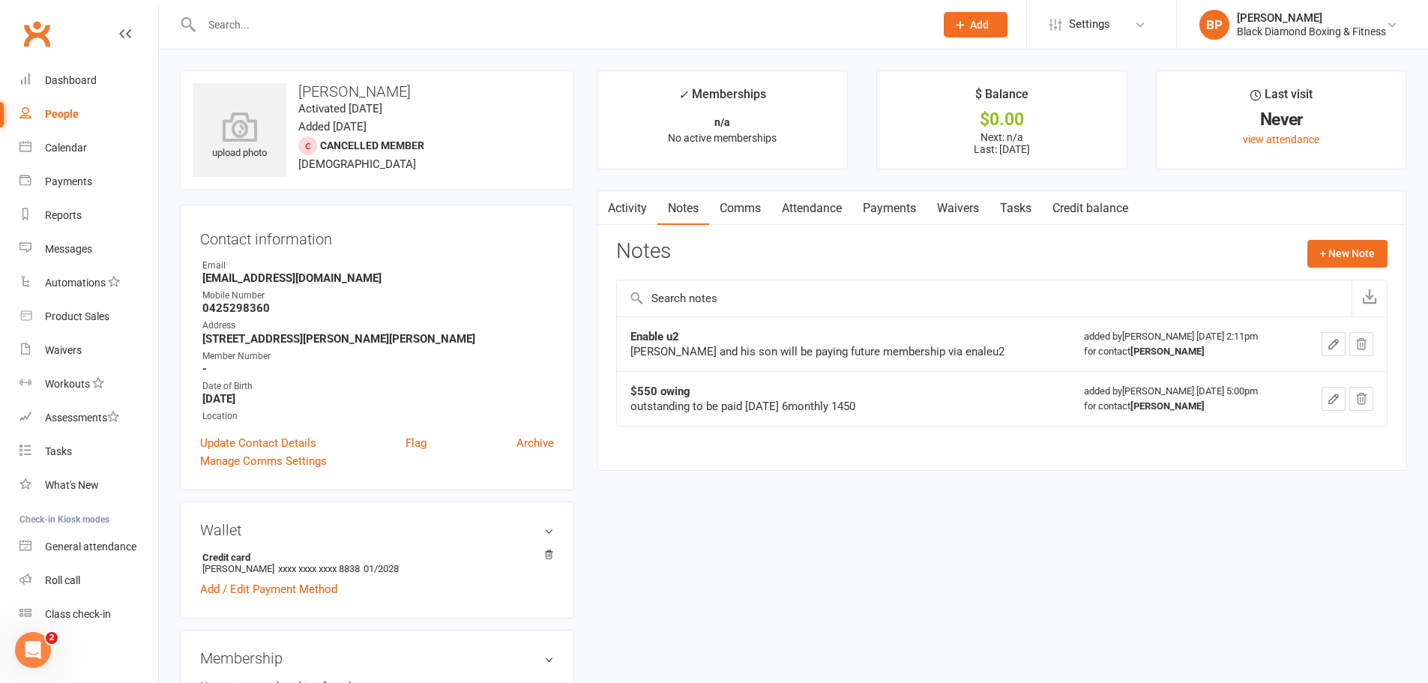
drag, startPoint x: 1164, startPoint y: 391, endPoint x: 1239, endPoint y: 449, distance: 95.2
click at [1242, 391] on div "added by [PERSON_NAME] [DATE] 5:00pm for contact [PERSON_NAME]" at bounding box center [1184, 399] width 200 height 30
click at [1239, 451] on div "Activity Notes Comms Attendance Payments Waivers Tasks Credit balance Payments …" at bounding box center [1002, 330] width 810 height 280
click at [630, 208] on link "Activity" at bounding box center [628, 208] width 60 height 34
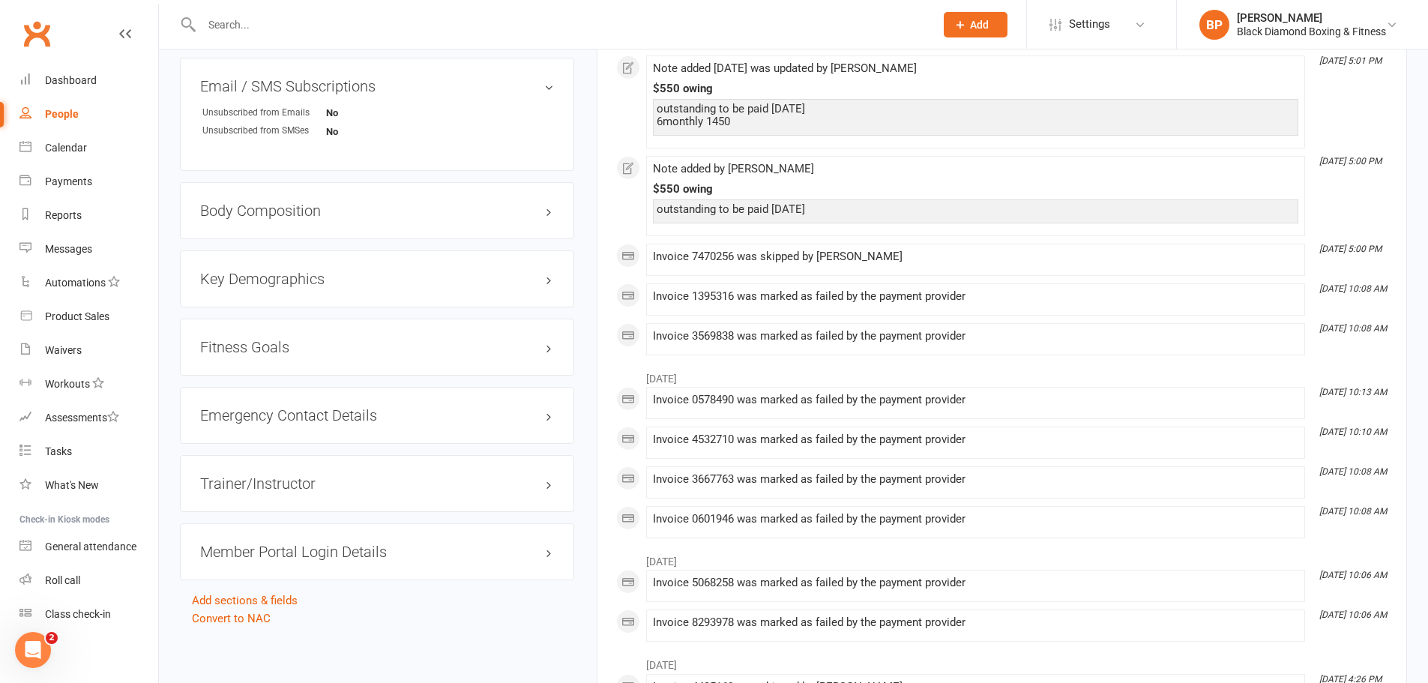
scroll to position [966, 0]
